Goal: Transaction & Acquisition: Purchase product/service

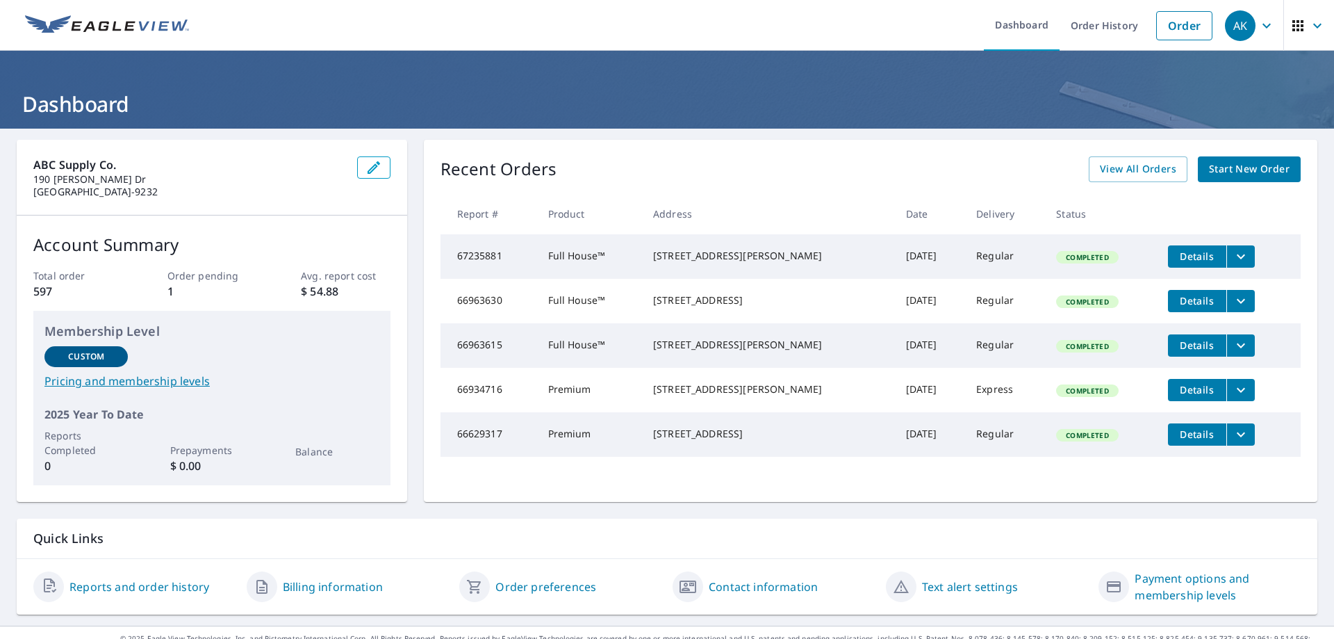
click at [1229, 174] on span "Start New Order" at bounding box center [1249, 169] width 81 height 17
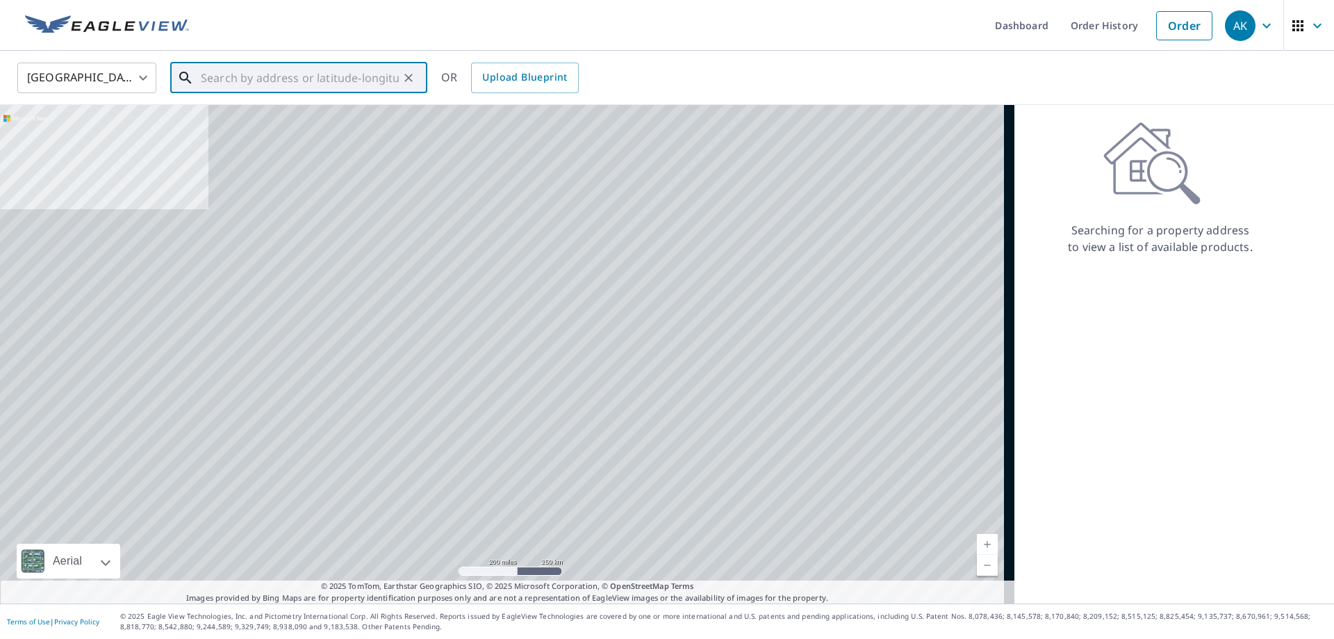
click at [243, 80] on input "text" at bounding box center [300, 77] width 198 height 39
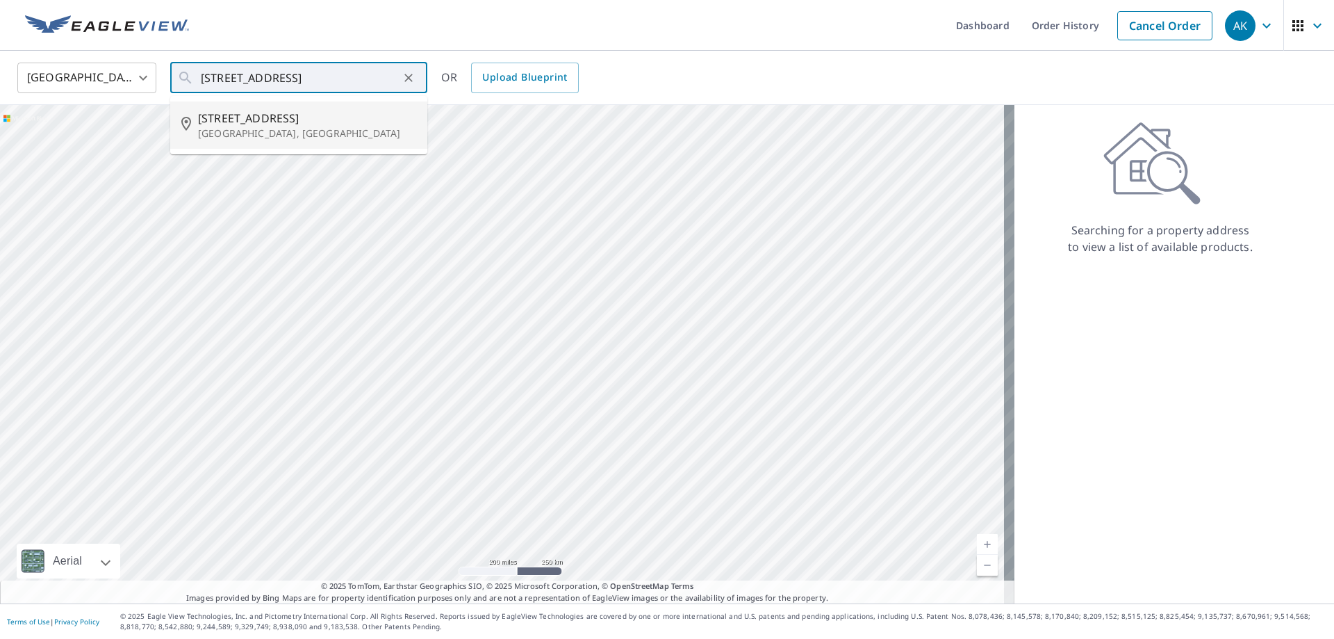
type input "[STREET_ADDRESS]"
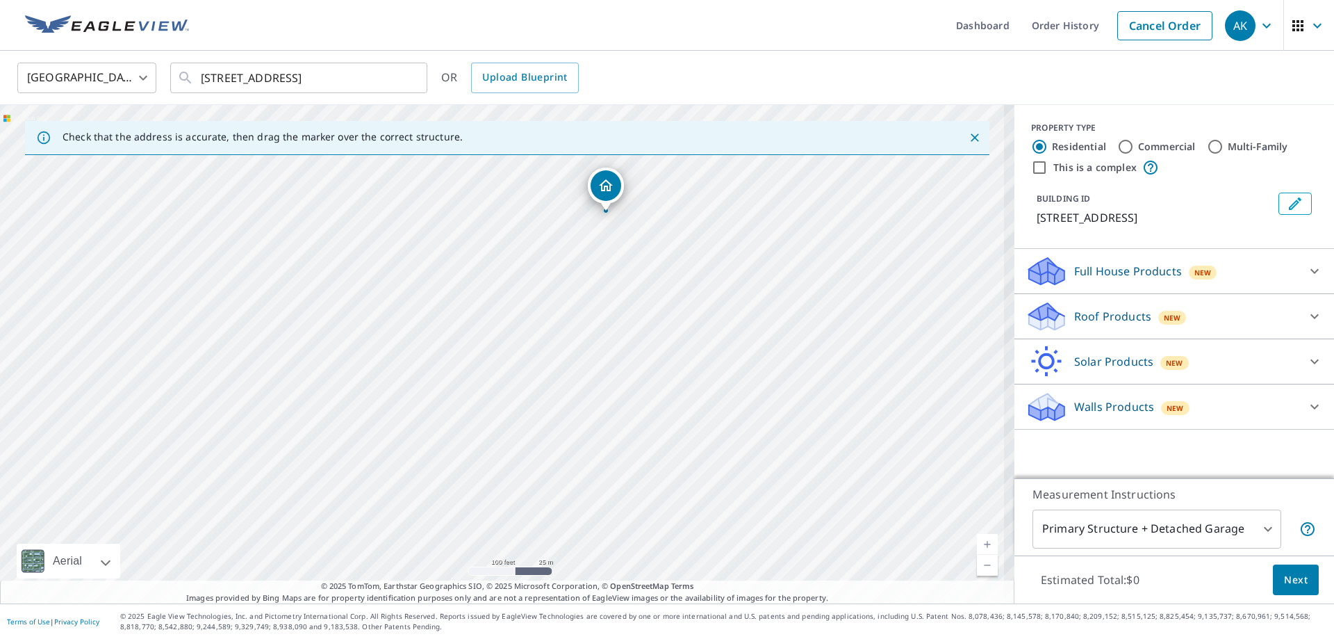
drag, startPoint x: 432, startPoint y: 431, endPoint x: 537, endPoint y: 288, distance: 177.0
click at [537, 289] on div "[STREET_ADDRESS]" at bounding box center [507, 354] width 1015 height 498
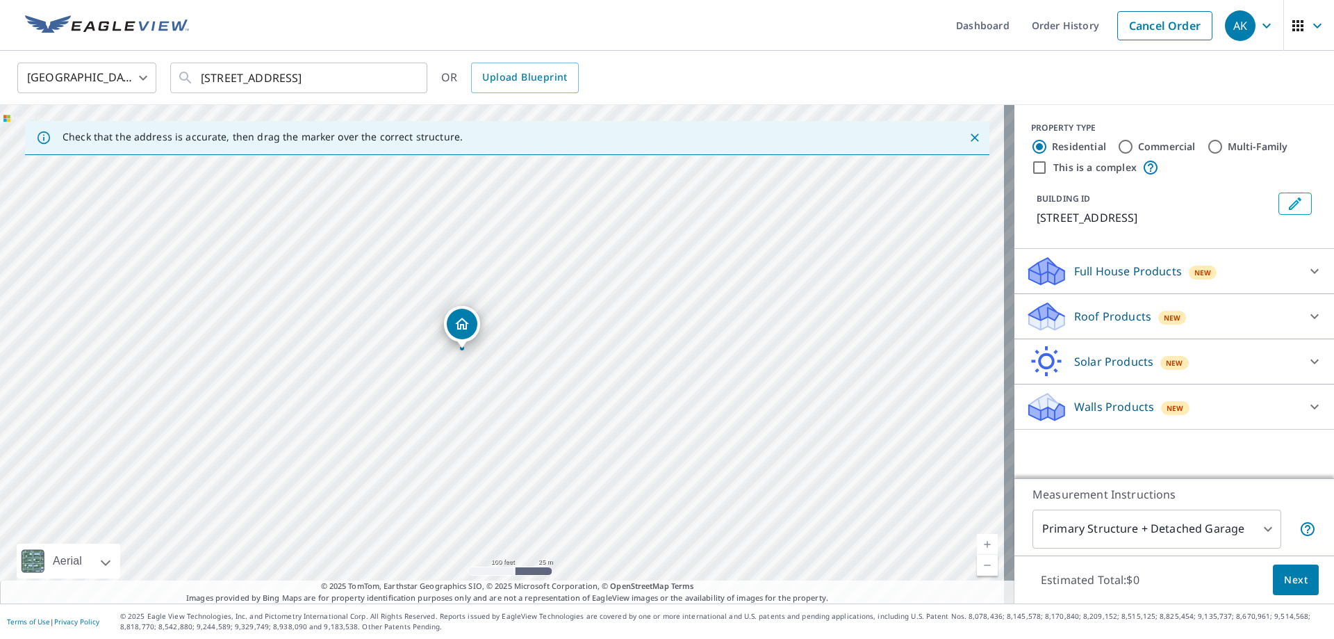
drag, startPoint x: 646, startPoint y: 179, endPoint x: 464, endPoint y: 330, distance: 235.9
drag, startPoint x: 505, startPoint y: 302, endPoint x: 509, endPoint y: 287, distance: 15.2
click at [1126, 309] on p "Roof Products" at bounding box center [1112, 316] width 77 height 17
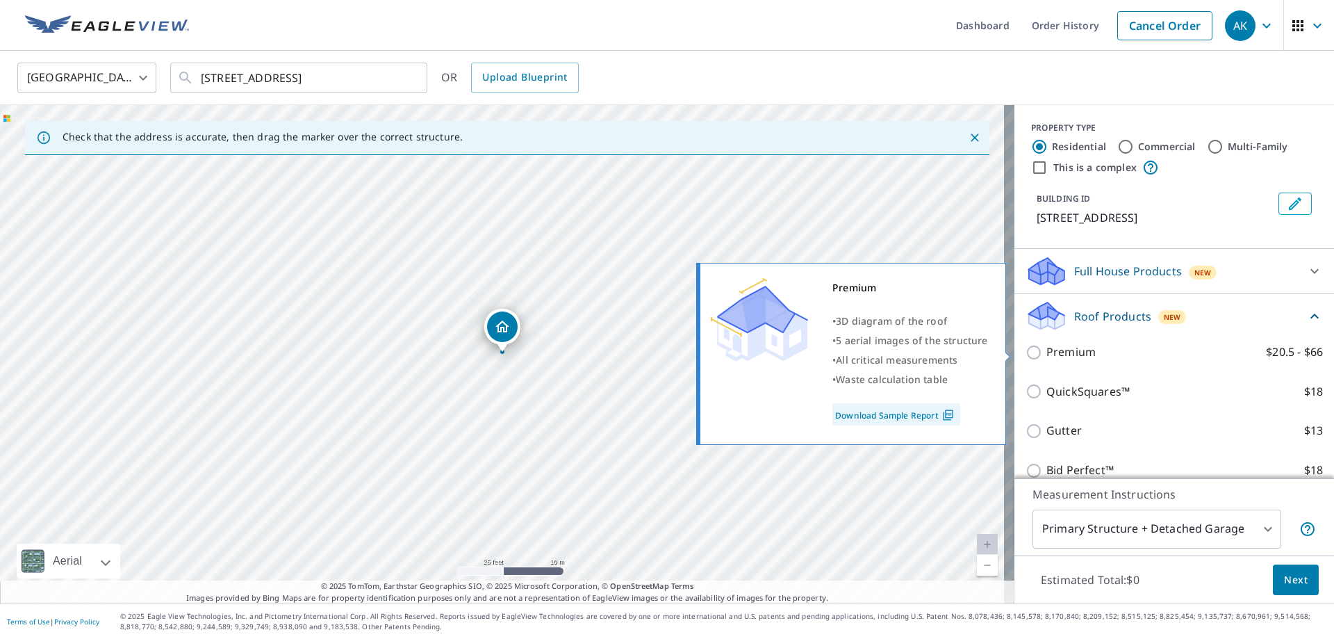
click at [1079, 352] on p "Premium" at bounding box center [1071, 351] width 49 height 17
click at [1047, 352] on input "Premium $20.5 - $66" at bounding box center [1036, 352] width 21 height 17
checkbox input "true"
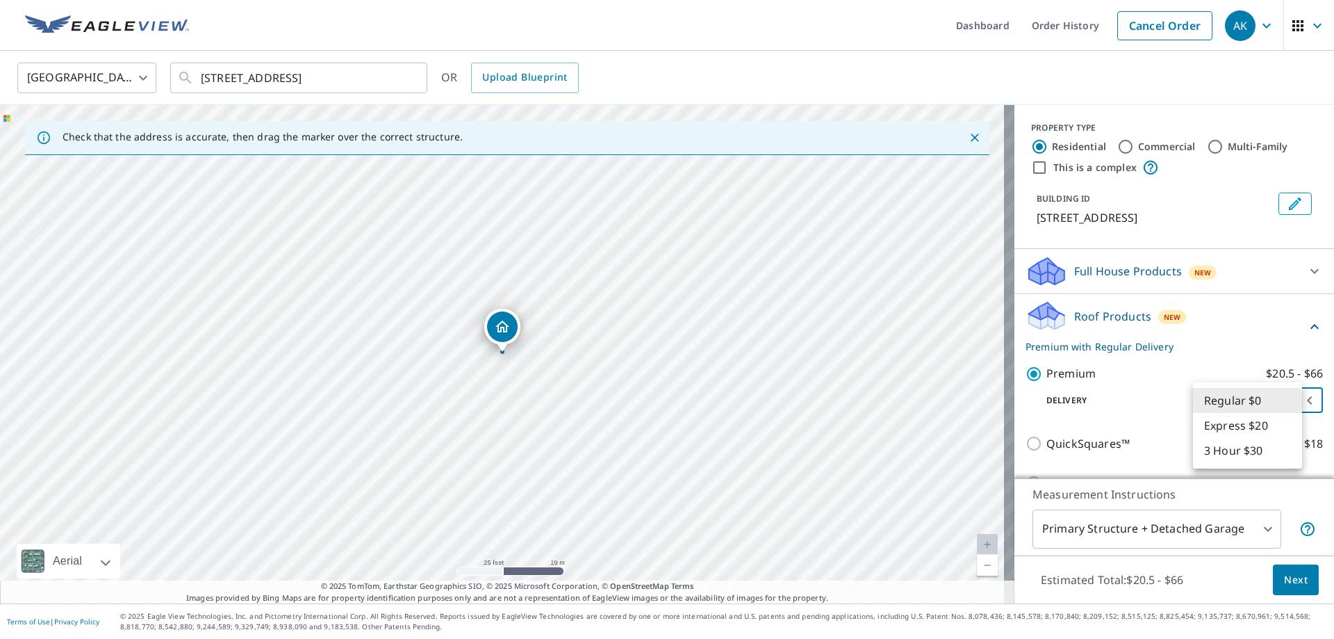
click at [1267, 400] on body "AK AK Dashboard Order History Cancel Order AK [GEOGRAPHIC_DATA] [GEOGRAPHIC_DAT…" at bounding box center [667, 319] width 1334 height 639
click at [1257, 450] on li "3 Hour $30" at bounding box center [1247, 450] width 109 height 25
type input "7"
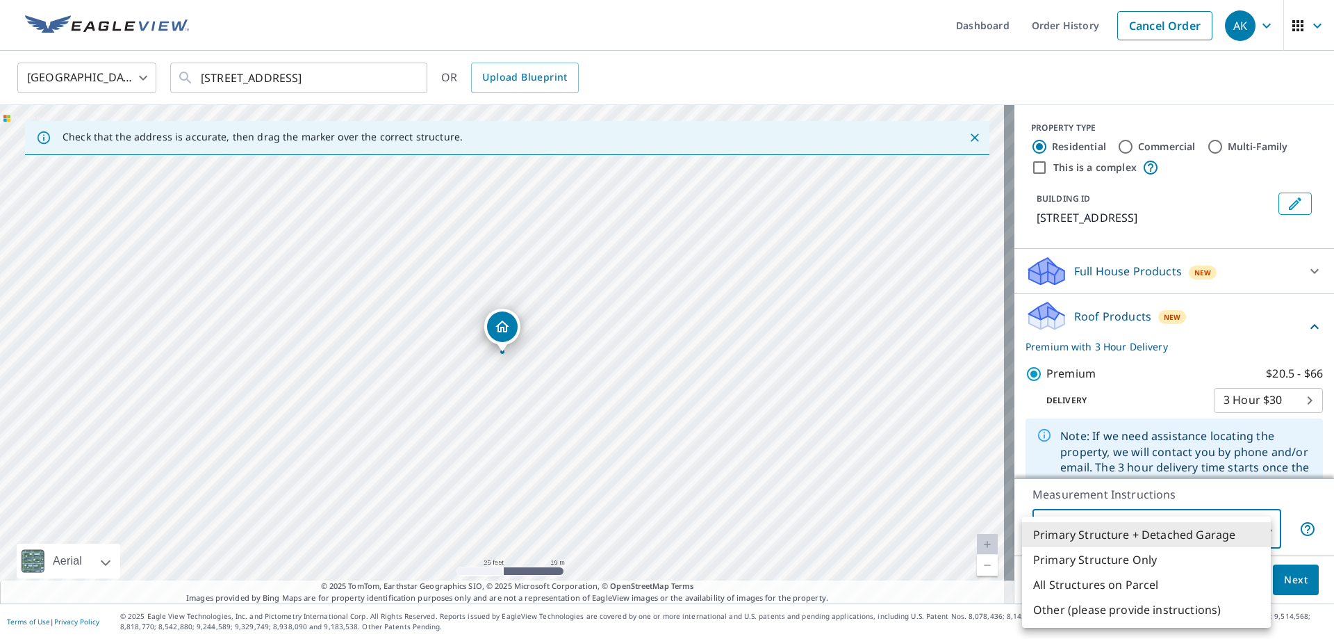
click at [1241, 534] on body "AK AK Dashboard Order History Cancel Order AK [GEOGRAPHIC_DATA] [GEOGRAPHIC_DAT…" at bounding box center [667, 319] width 1334 height 639
click at [1214, 555] on li "Primary Structure Only" at bounding box center [1146, 559] width 249 height 25
type input "2"
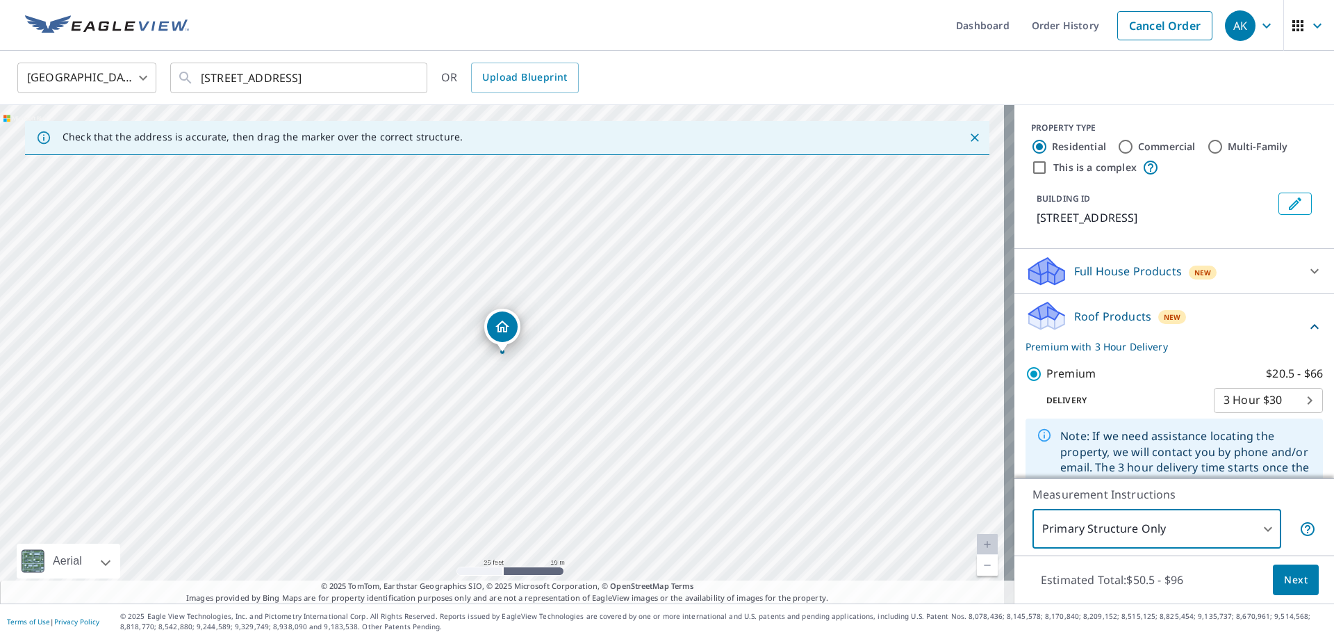
click at [1297, 584] on span "Next" at bounding box center [1296, 579] width 24 height 17
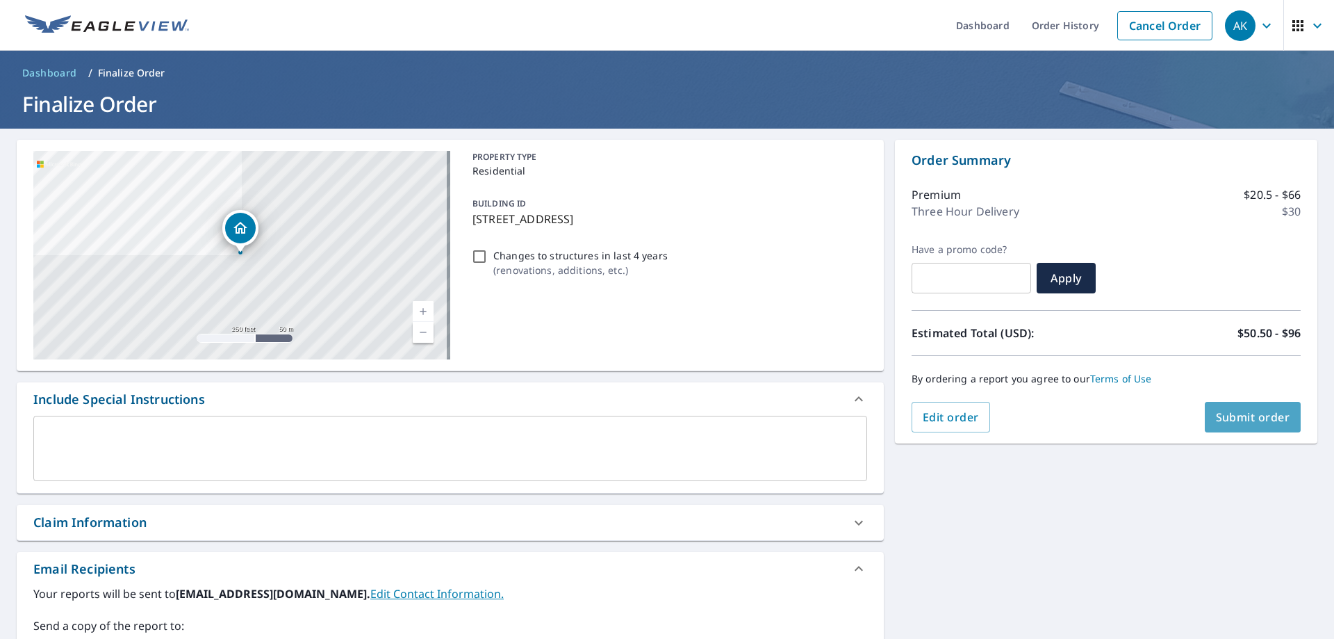
click at [1273, 411] on span "Submit order" at bounding box center [1253, 416] width 74 height 15
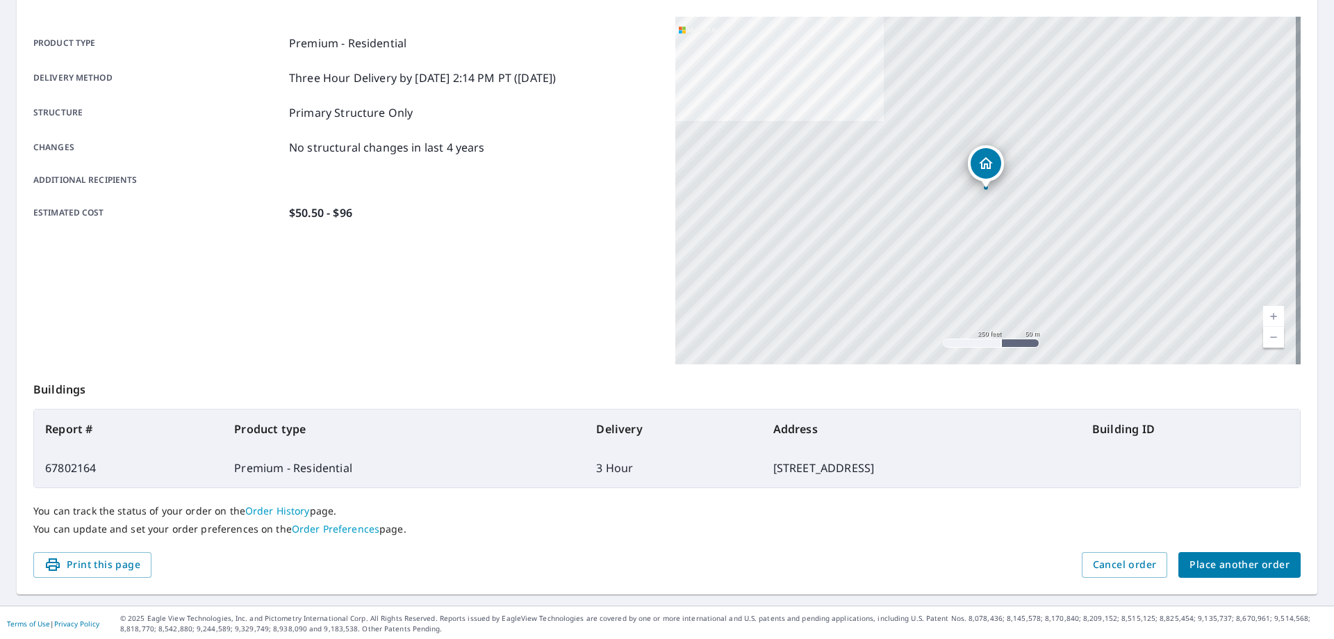
scroll to position [179, 0]
drag, startPoint x: 656, startPoint y: 467, endPoint x: 847, endPoint y: 470, distance: 191.1
click at [847, 470] on td "[STREET_ADDRESS]" at bounding box center [921, 465] width 319 height 39
copy td "[STREET_ADDRESS]"
